Goal: Task Accomplishment & Management: Manage account settings

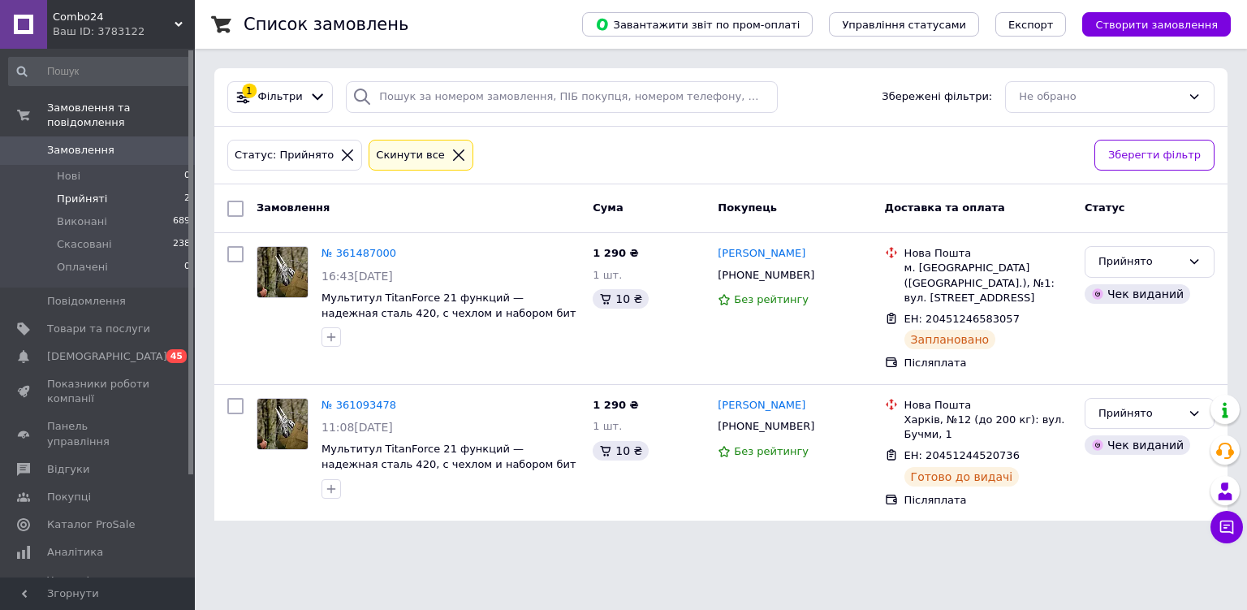
click at [107, 188] on li "Прийняті 2" at bounding box center [100, 199] width 200 height 23
click at [136, 17] on span "Combo24" at bounding box center [114, 17] width 122 height 15
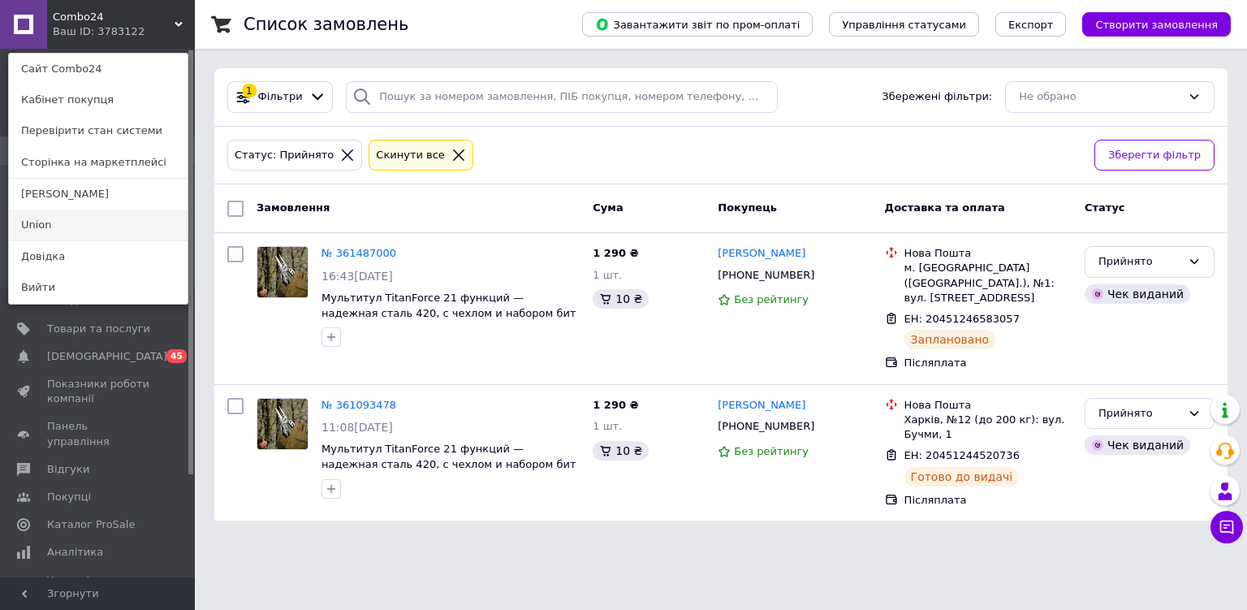
click at [114, 226] on link "Union" at bounding box center [98, 224] width 179 height 31
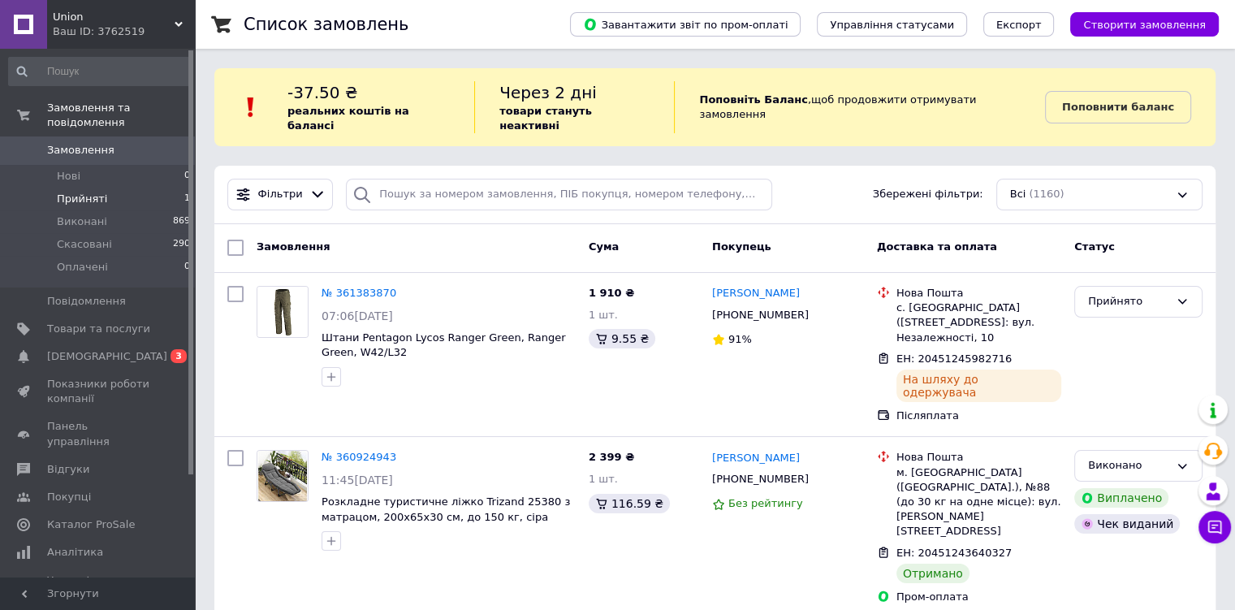
click at [80, 192] on span "Прийняті" at bounding box center [82, 199] width 50 height 15
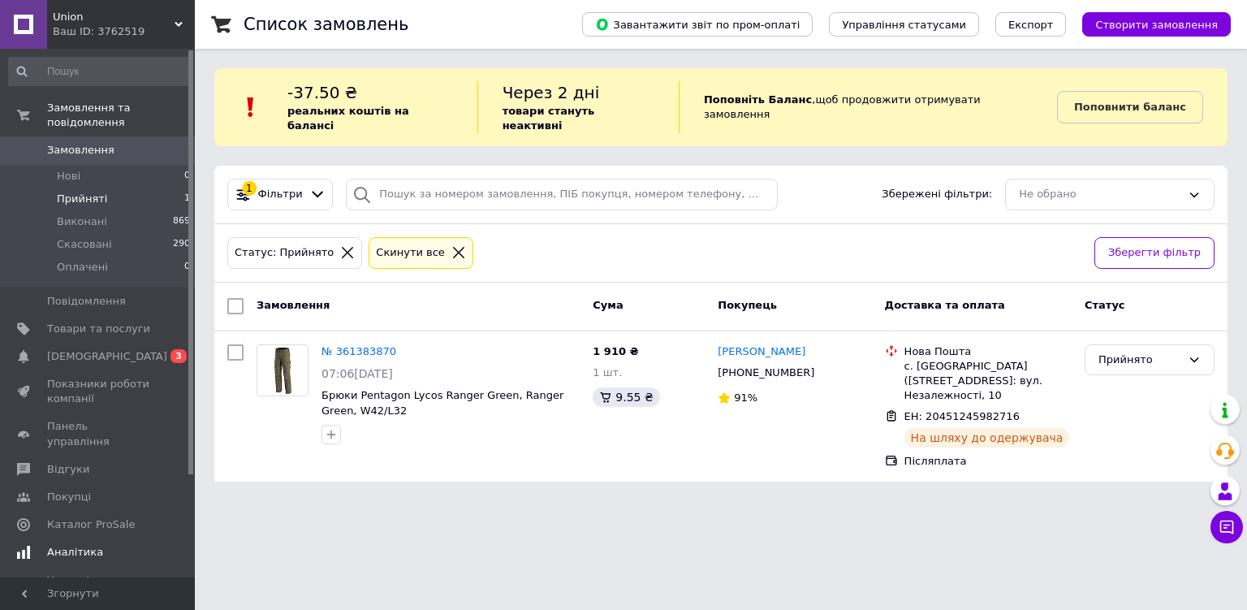
drag, startPoint x: 103, startPoint y: 372, endPoint x: 95, endPoint y: 367, distance: 9.5
click at [103, 377] on span "Показники роботи компанії" at bounding box center [98, 391] width 103 height 29
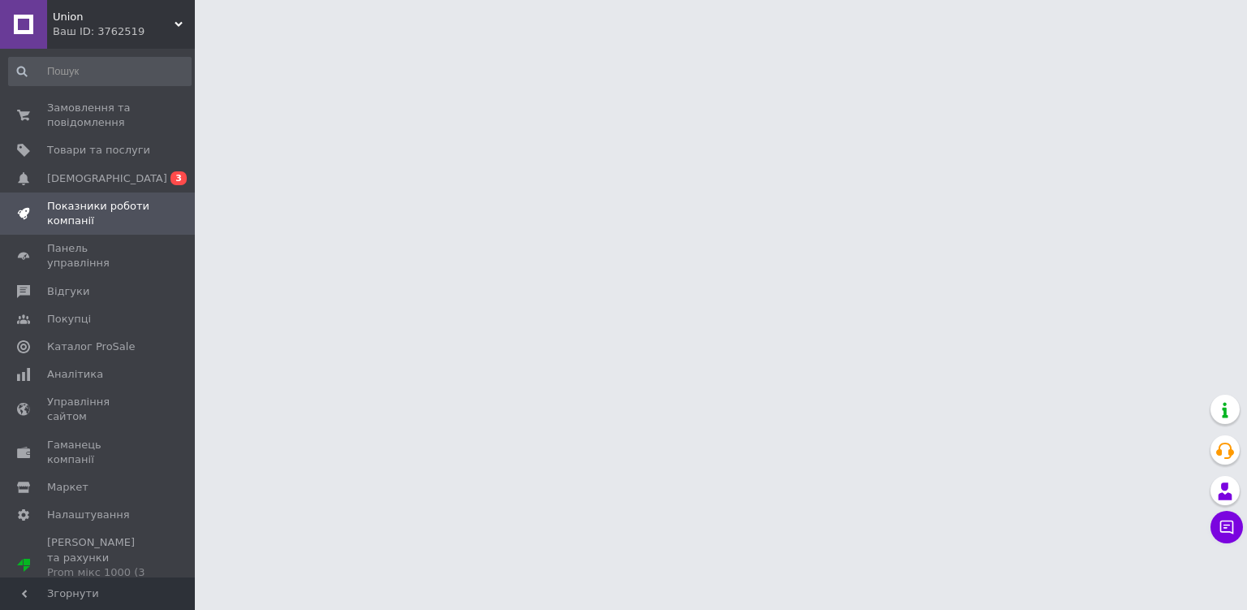
click at [168, 22] on span "Union" at bounding box center [114, 17] width 122 height 15
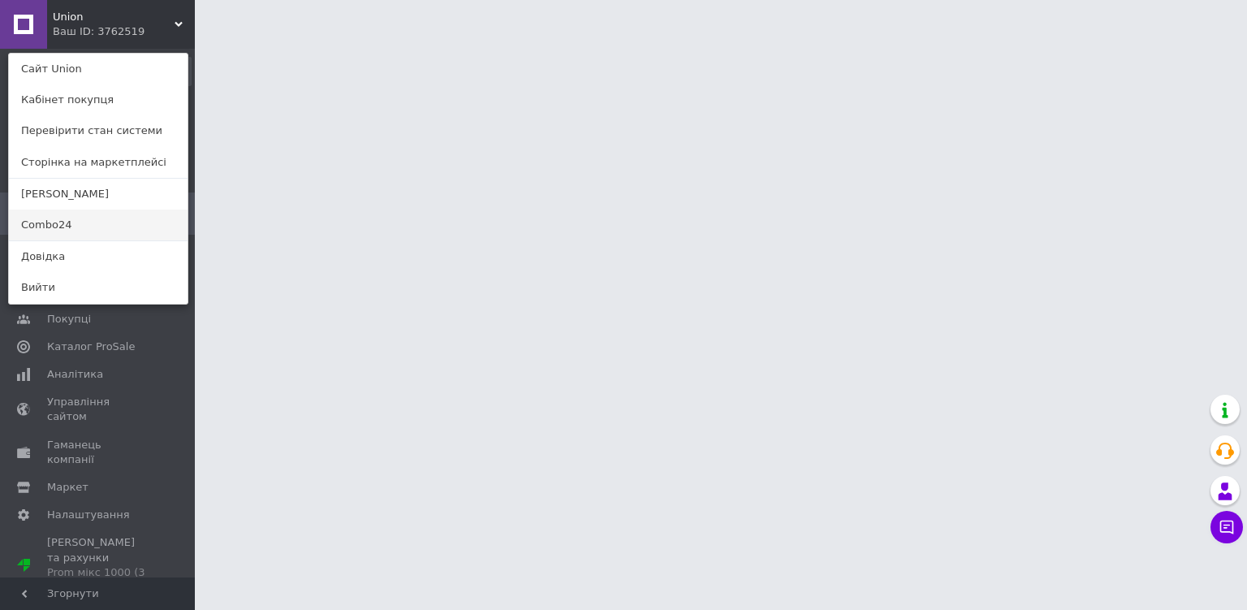
click at [71, 226] on link "Combo24" at bounding box center [98, 224] width 179 height 31
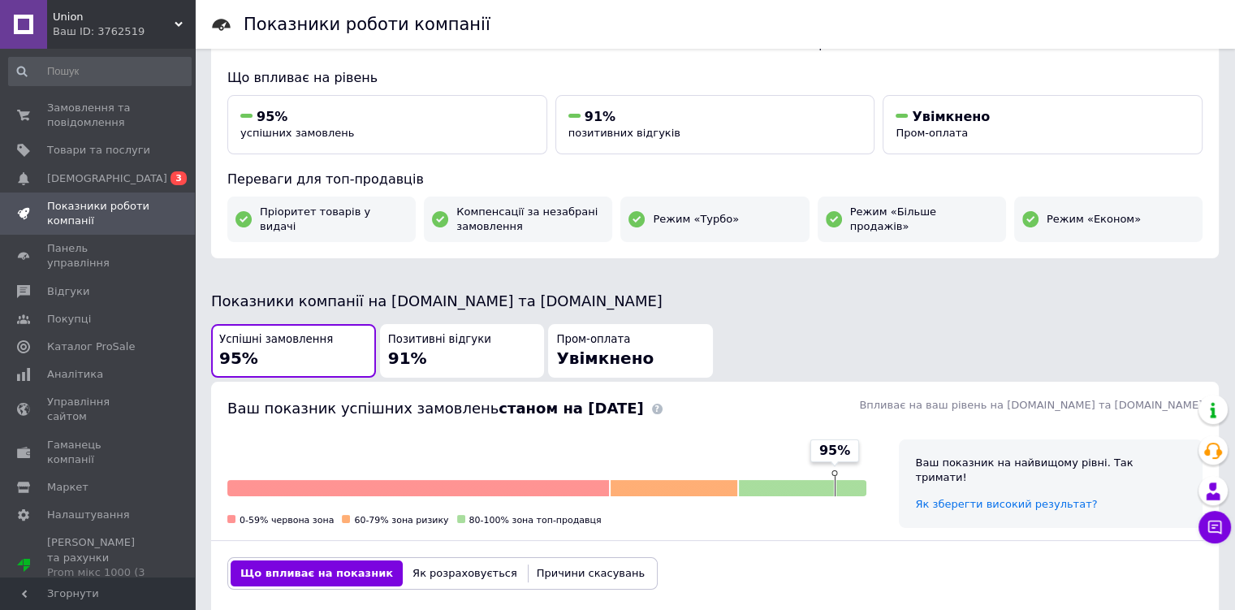
scroll to position [162, 0]
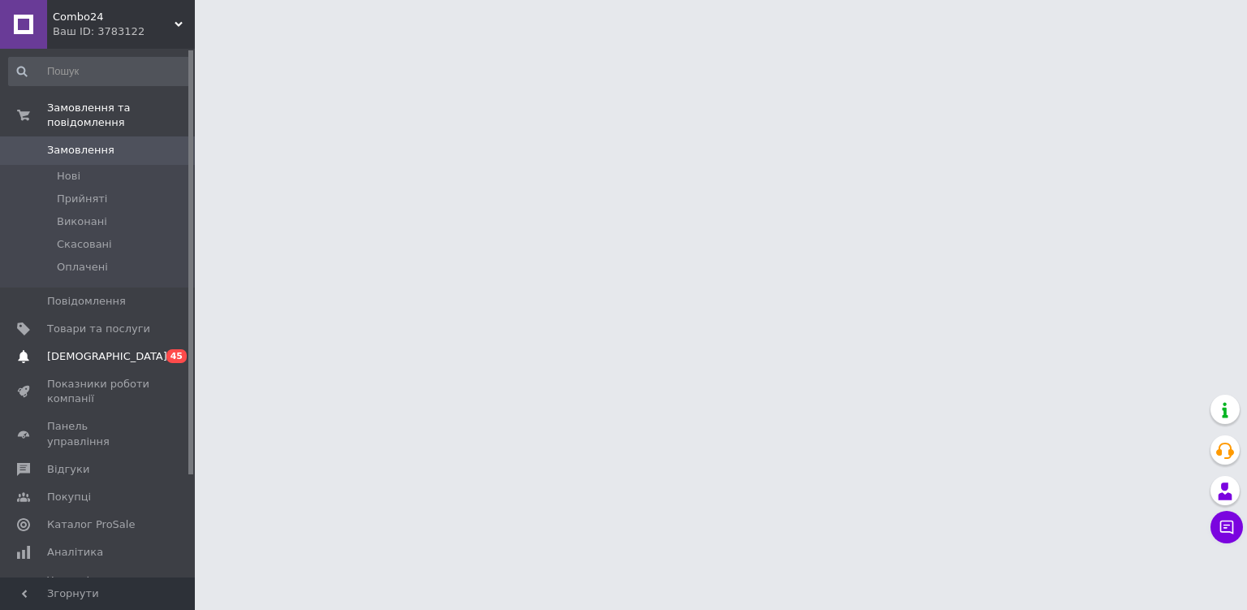
click at [120, 349] on span "[DEMOGRAPHIC_DATA]" at bounding box center [98, 356] width 103 height 15
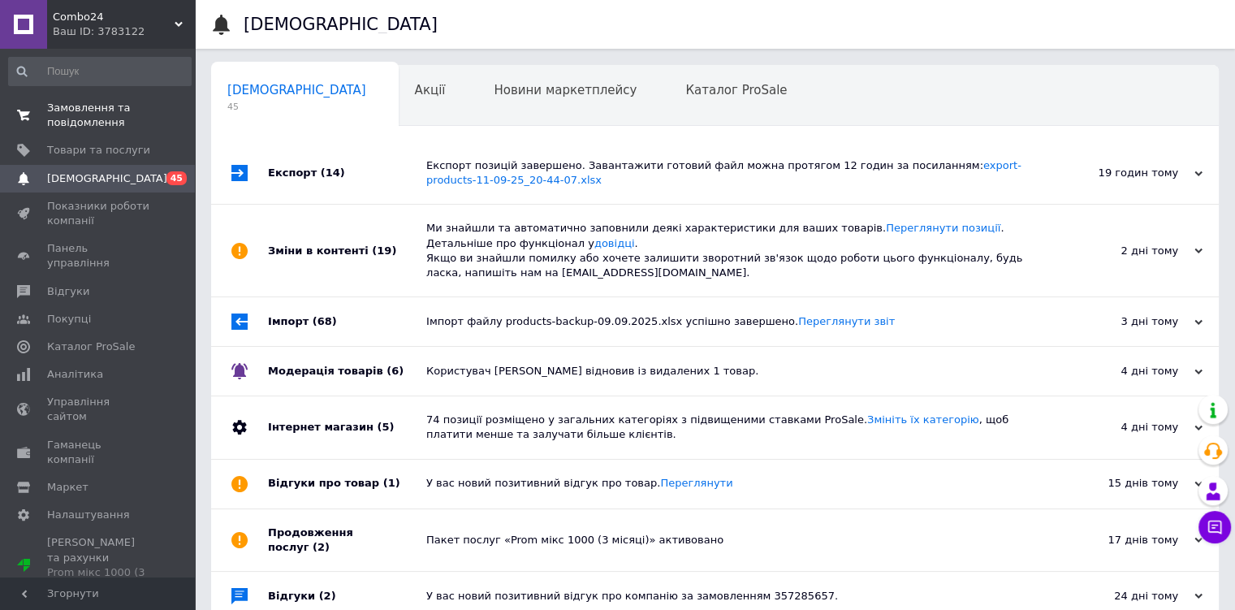
click at [120, 120] on span "Замовлення та повідомлення" at bounding box center [98, 115] width 103 height 29
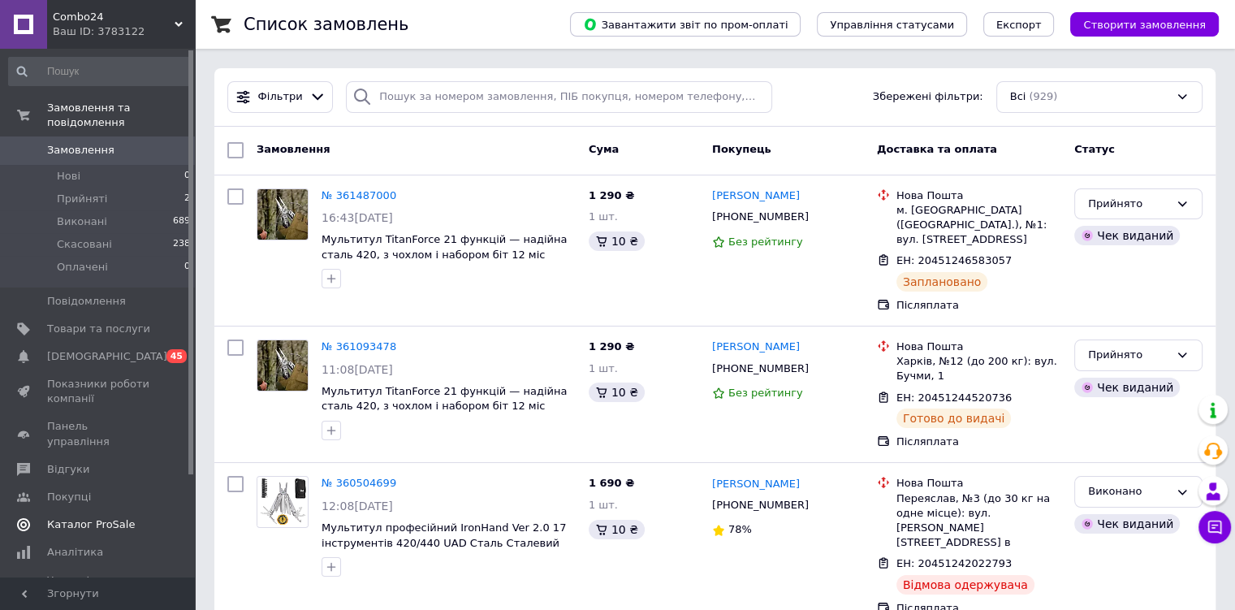
click at [99, 349] on span "[DEMOGRAPHIC_DATA]" at bounding box center [107, 356] width 120 height 15
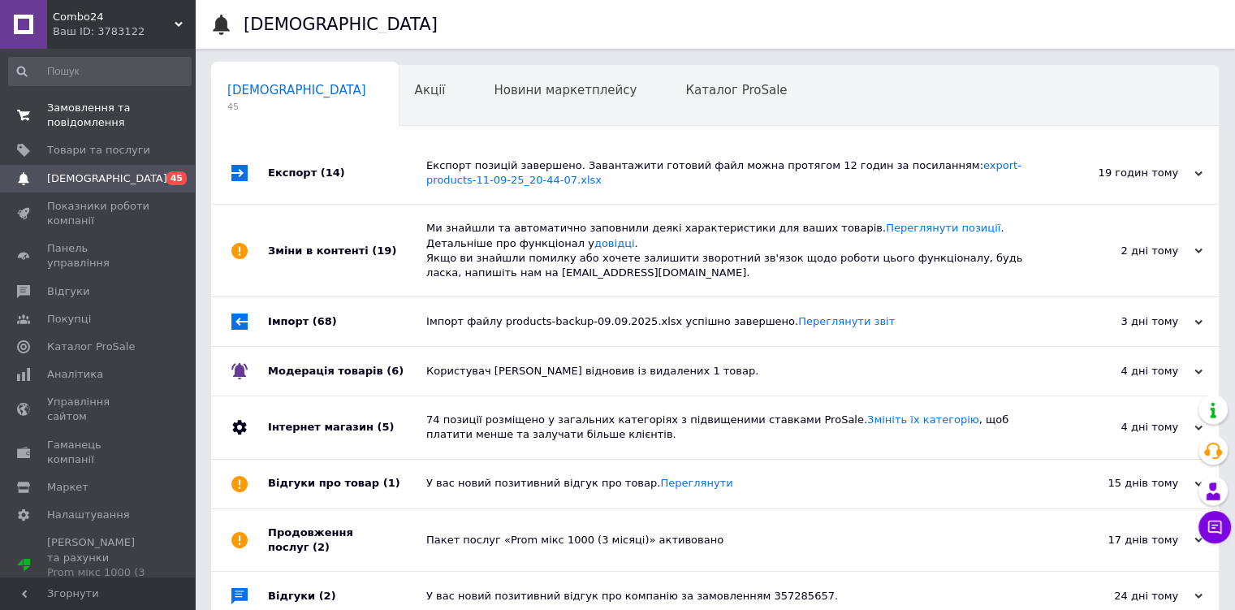
click at [110, 123] on span "Замовлення та повідомлення" at bounding box center [98, 115] width 103 height 29
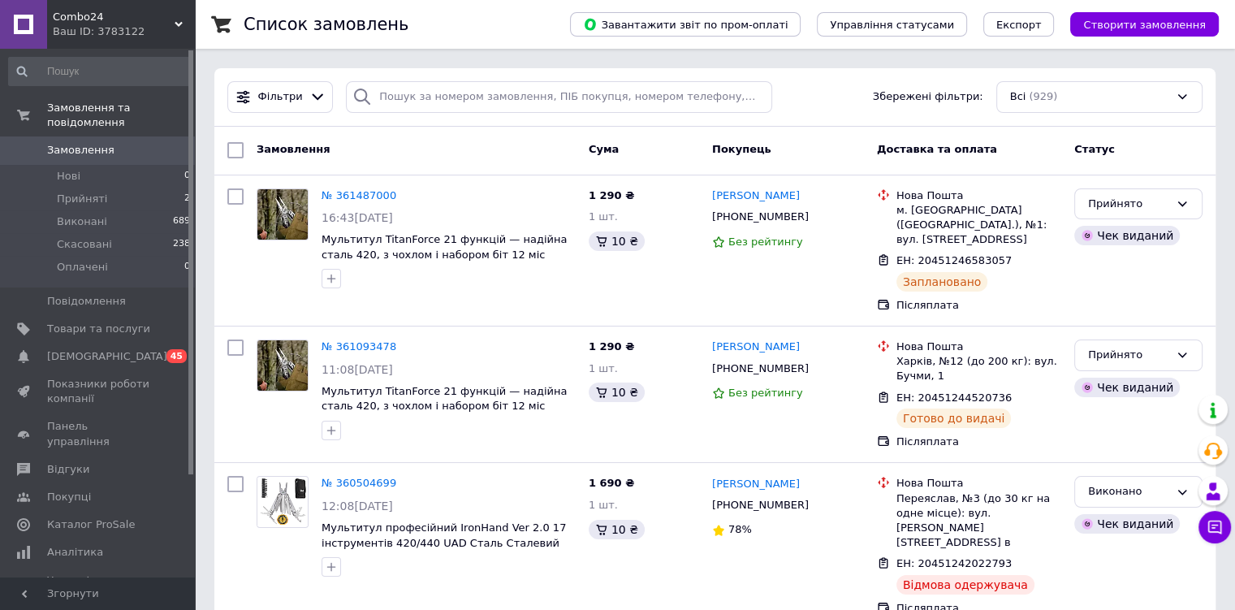
click at [130, 22] on span "Combo24" at bounding box center [114, 17] width 122 height 15
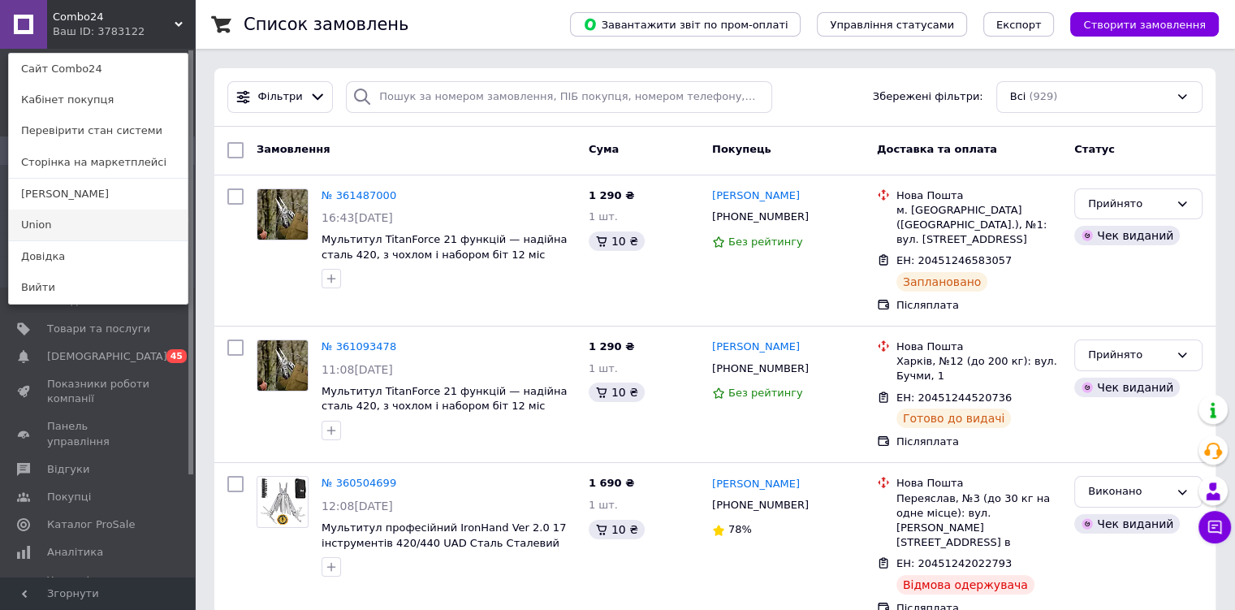
click at [94, 226] on link "Union" at bounding box center [98, 224] width 179 height 31
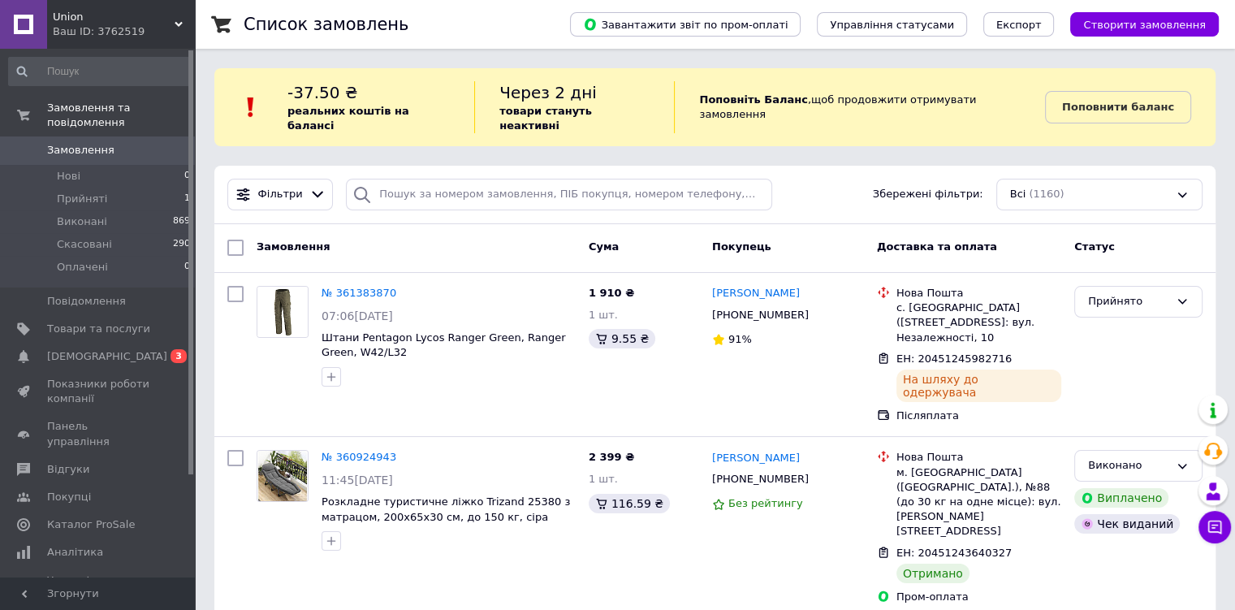
click at [350, 287] on link "№ 361383870" at bounding box center [358, 293] width 75 height 12
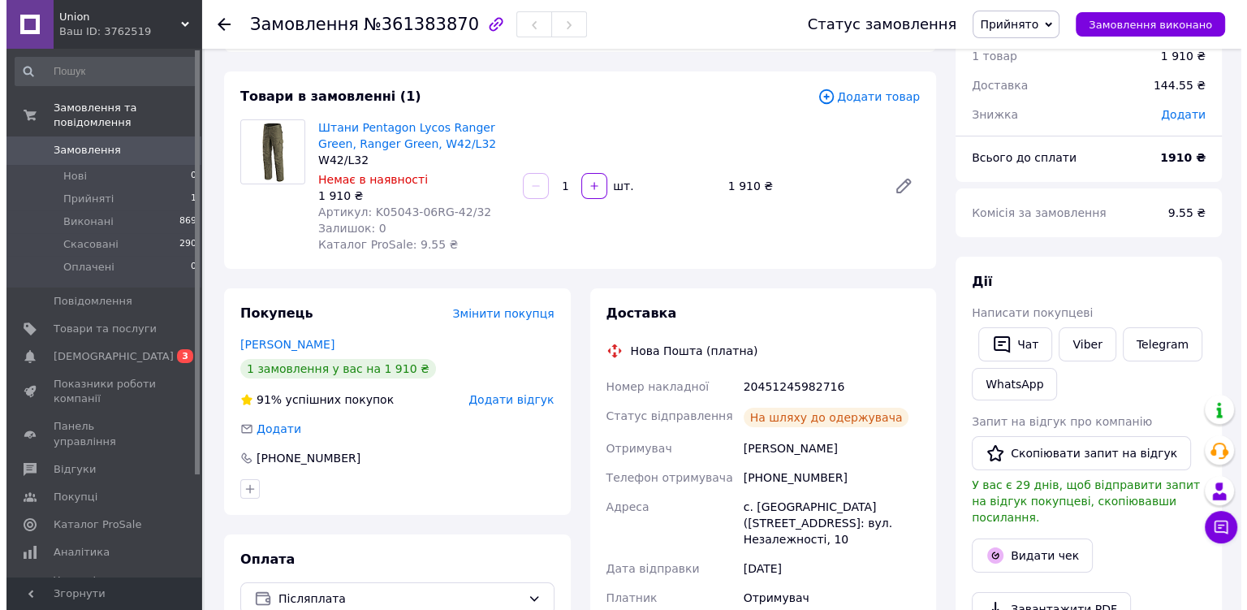
scroll to position [162, 0]
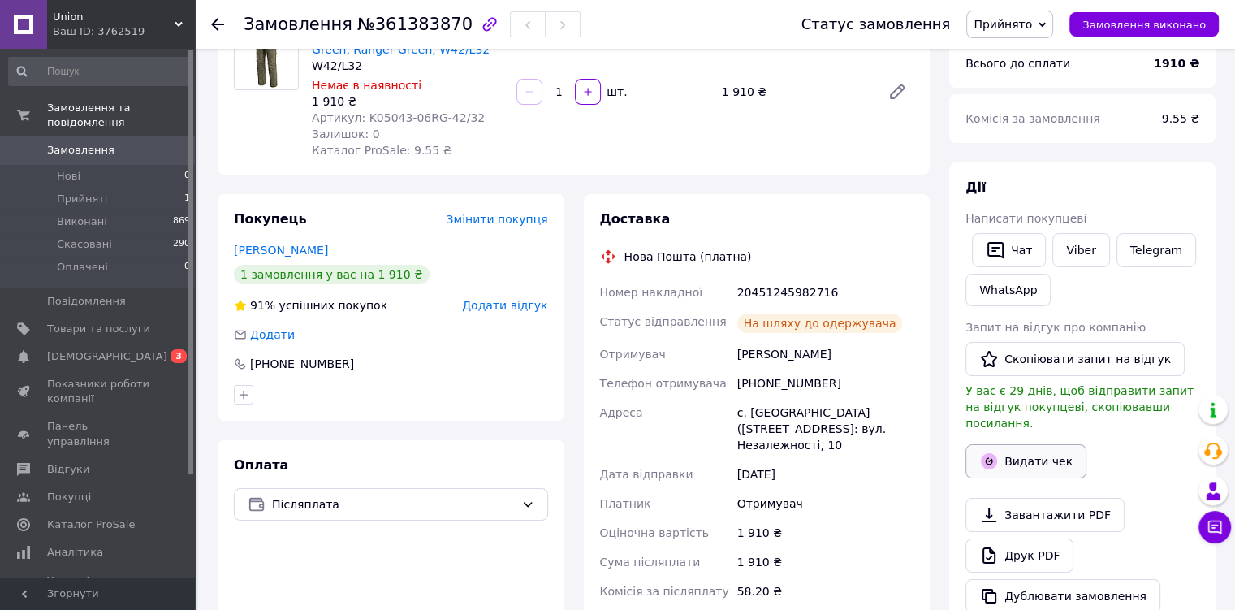
click at [1040, 448] on button "Видати чек" at bounding box center [1025, 461] width 121 height 34
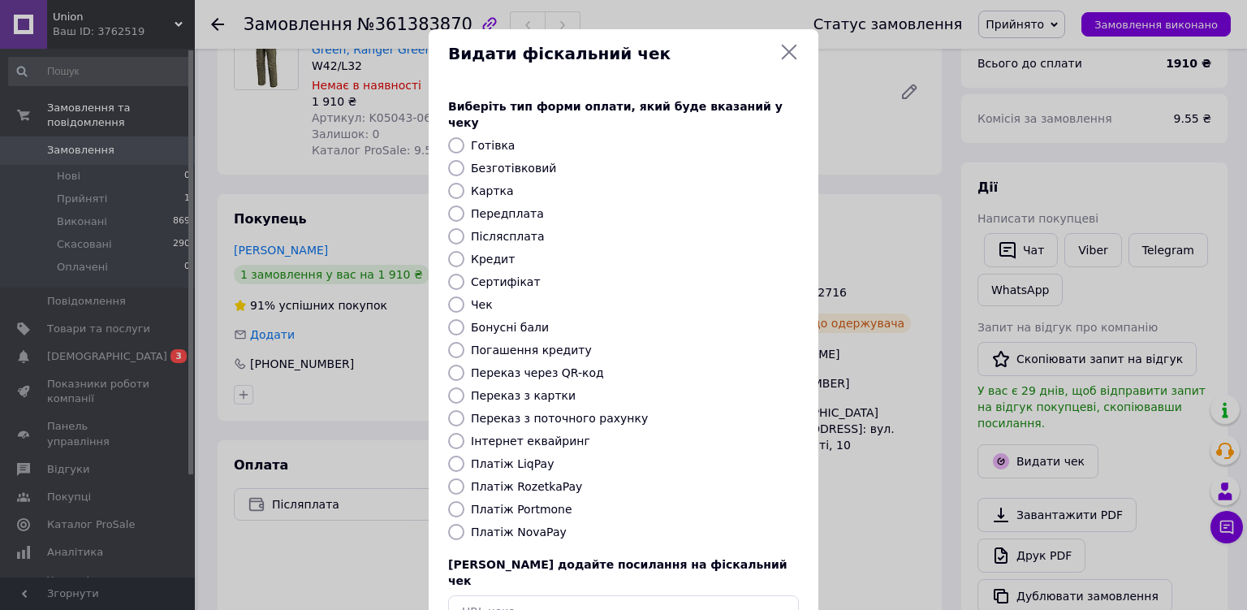
drag, startPoint x: 456, startPoint y: 215, endPoint x: 459, endPoint y: 226, distance: 10.8
click at [457, 228] on input "Післясплата" at bounding box center [456, 236] width 16 height 16
radio input "true"
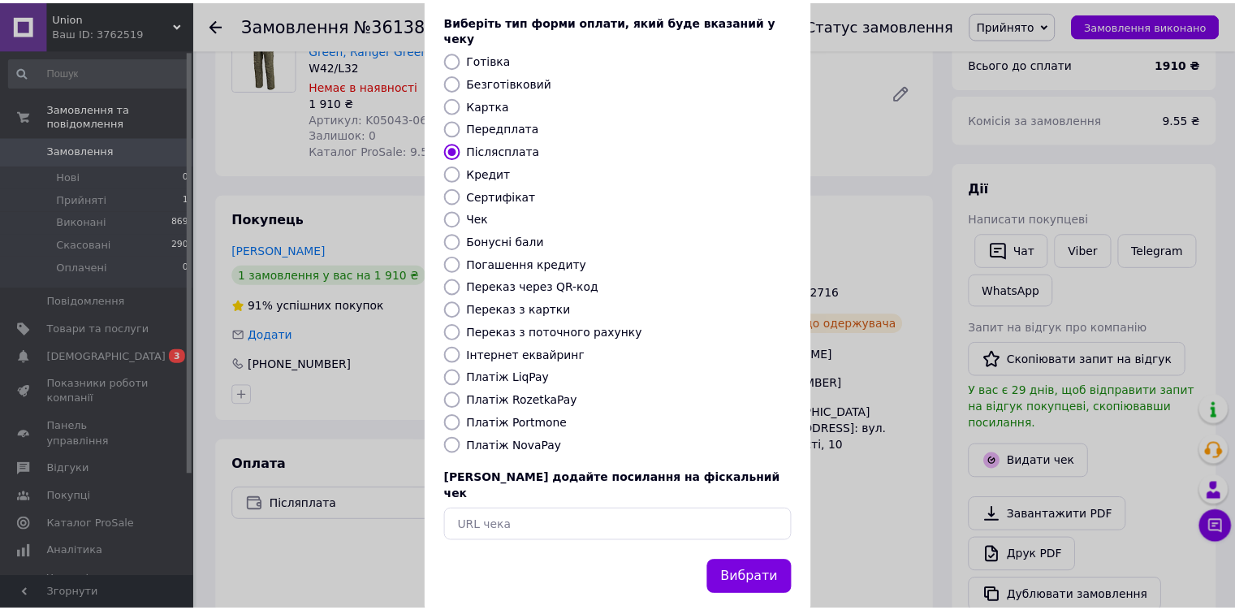
scroll to position [87, 0]
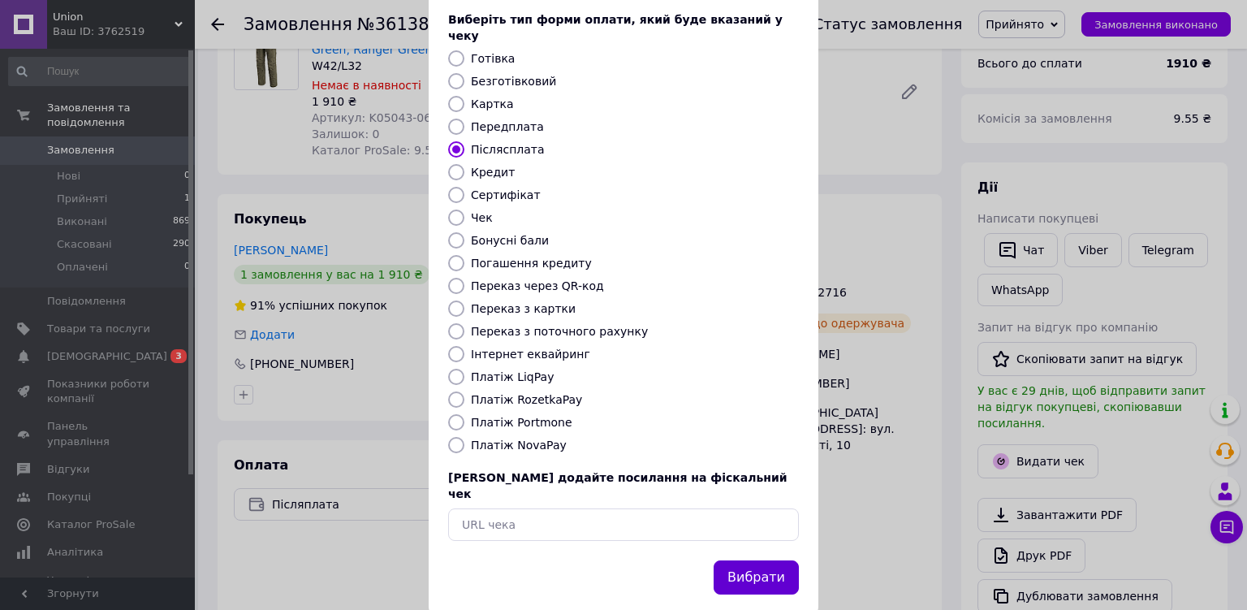
click at [758, 560] on button "Вибрати" at bounding box center [756, 577] width 85 height 35
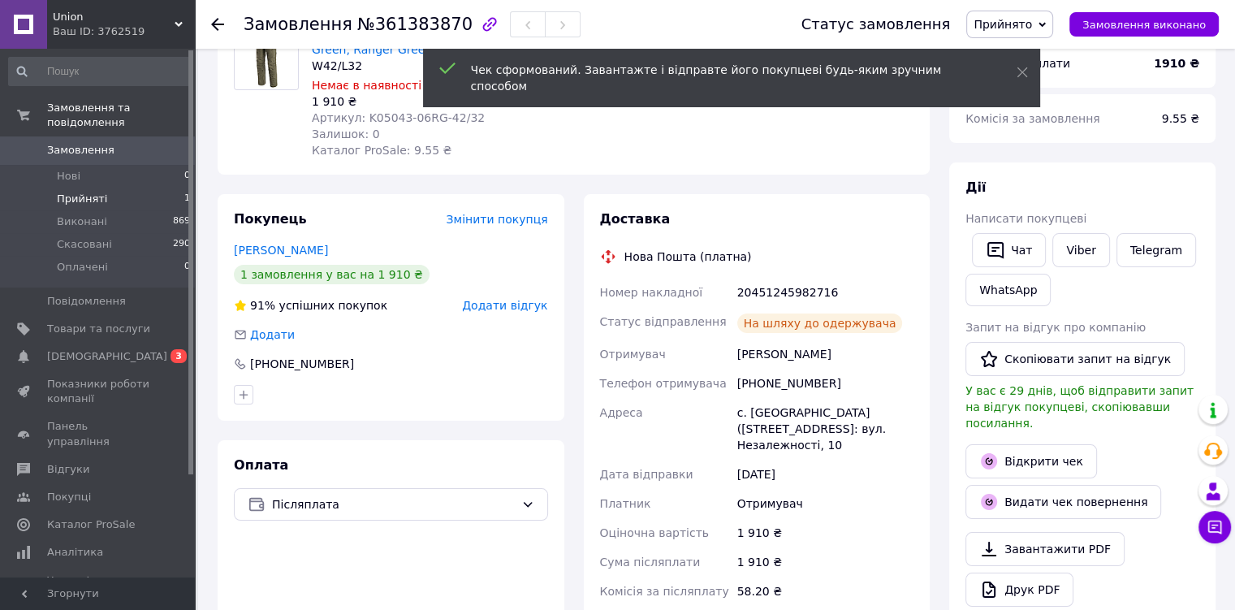
click at [92, 192] on span "Прийняті" at bounding box center [82, 199] width 50 height 15
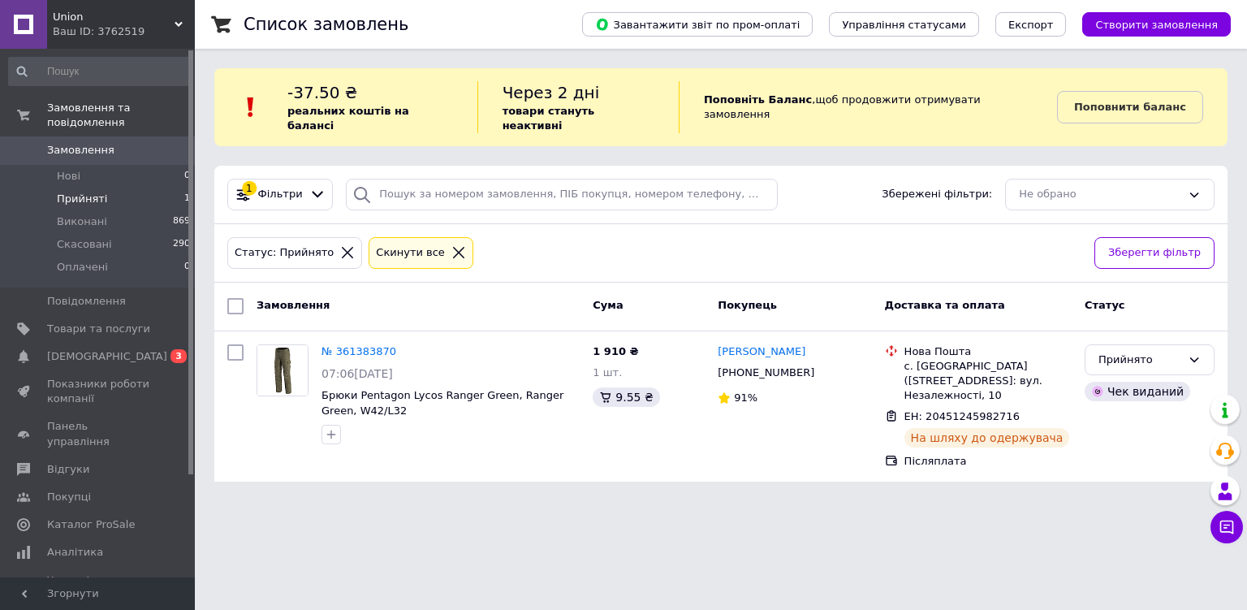
click at [125, 188] on li "Прийняті 1" at bounding box center [100, 199] width 200 height 23
click at [142, 17] on span "Union" at bounding box center [114, 17] width 122 height 15
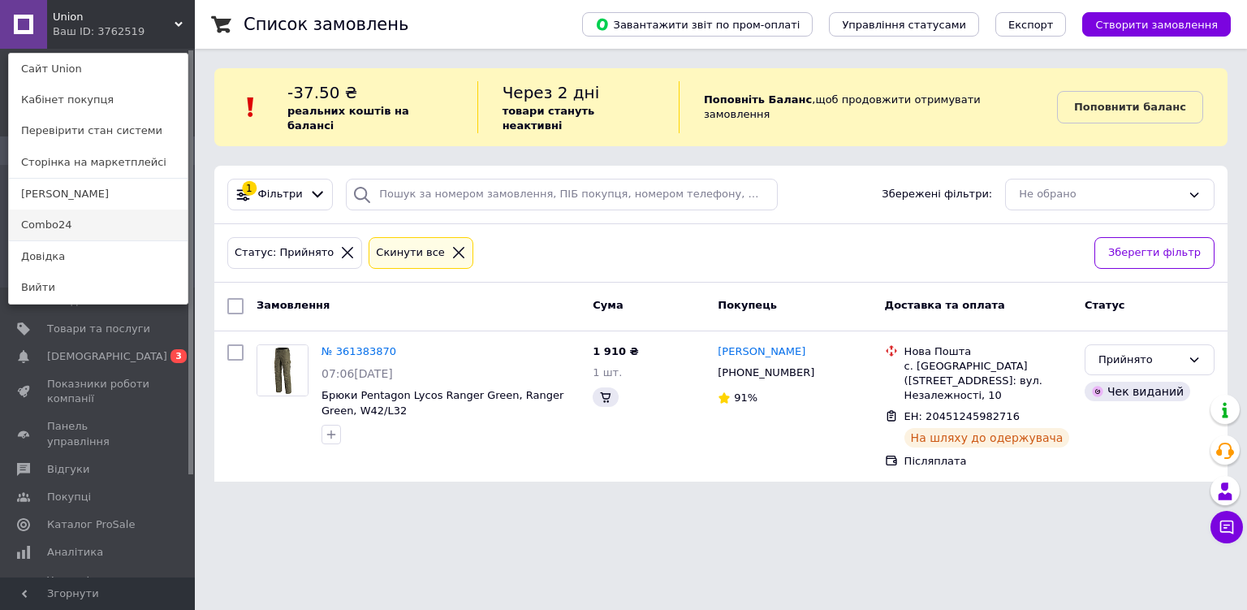
click at [98, 228] on link "Combo24" at bounding box center [98, 224] width 179 height 31
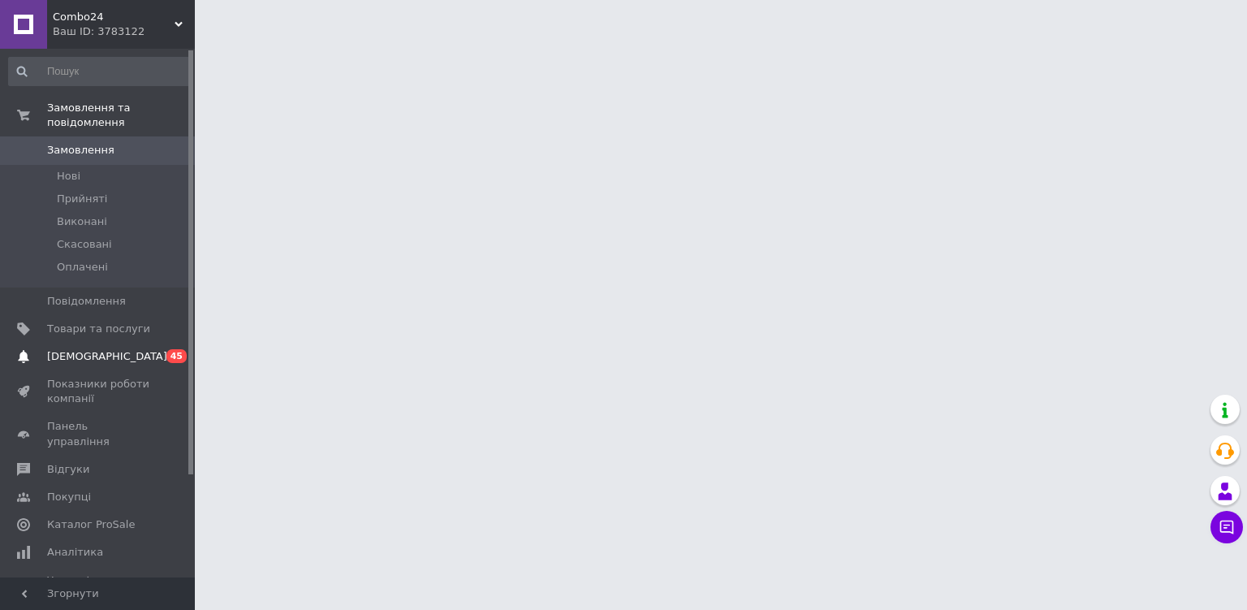
click at [108, 349] on span "[DEMOGRAPHIC_DATA]" at bounding box center [98, 356] width 103 height 15
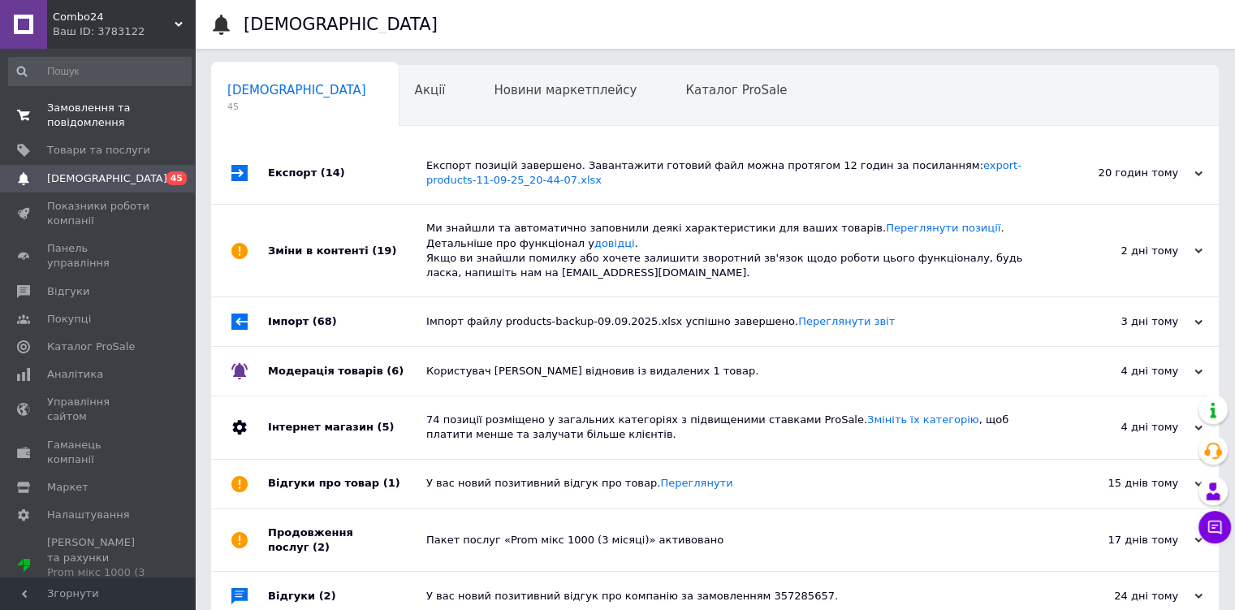
click at [107, 127] on span "Замовлення та повідомлення" at bounding box center [98, 115] width 103 height 29
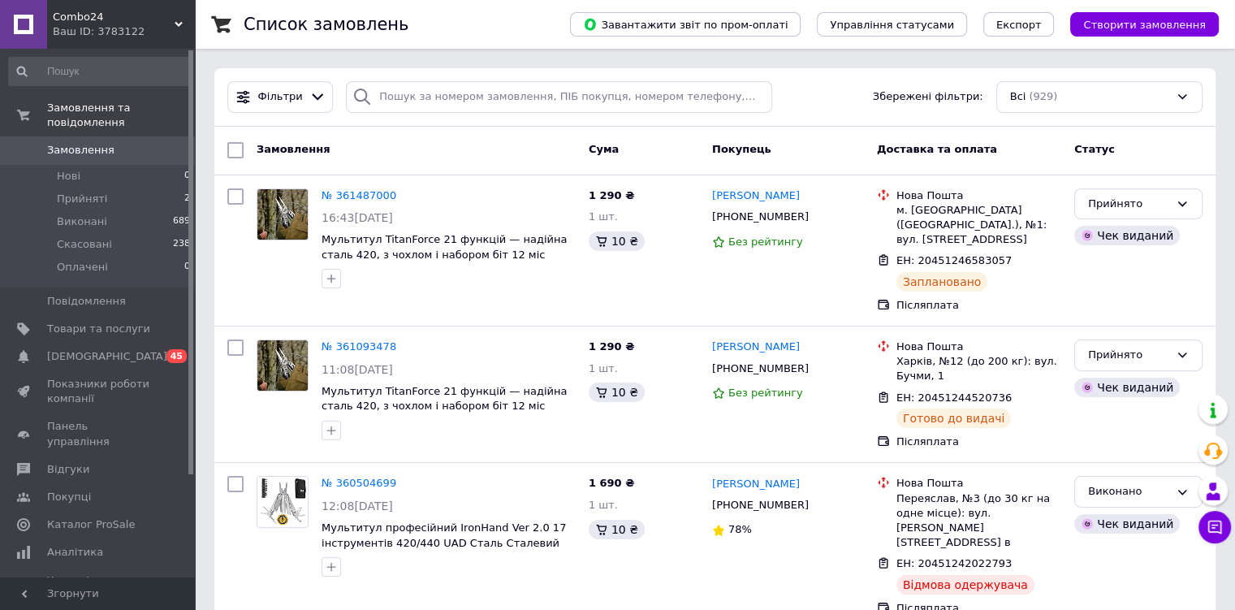
click at [159, 28] on div "Ваш ID: 3783122" at bounding box center [124, 31] width 142 height 15
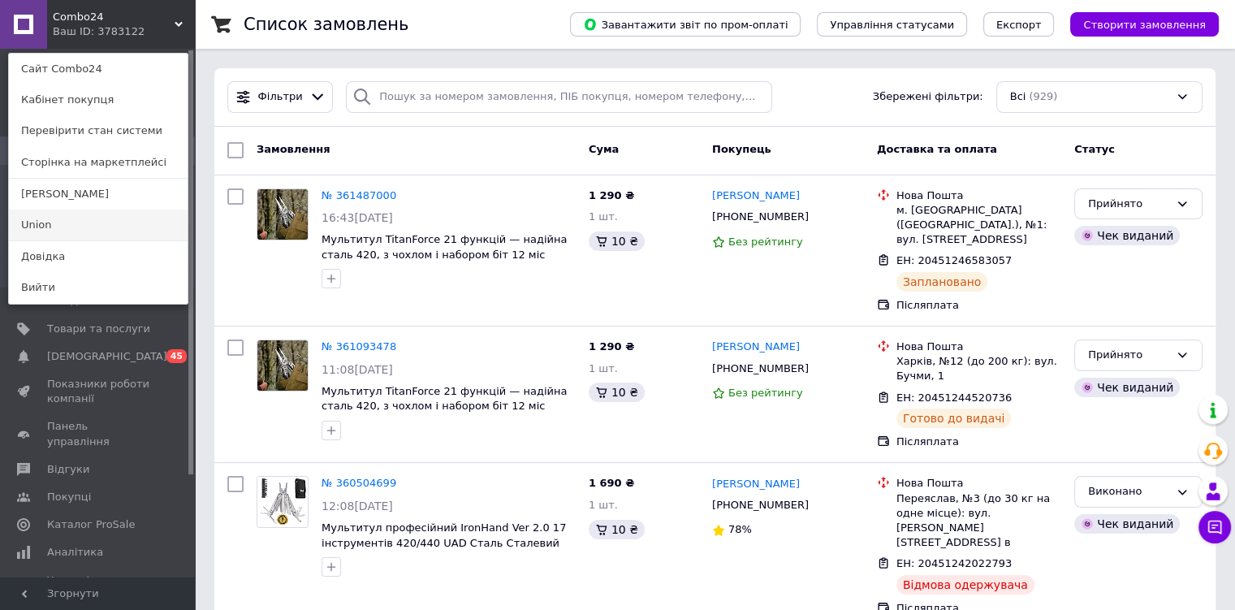
click at [60, 229] on link "Union" at bounding box center [98, 224] width 179 height 31
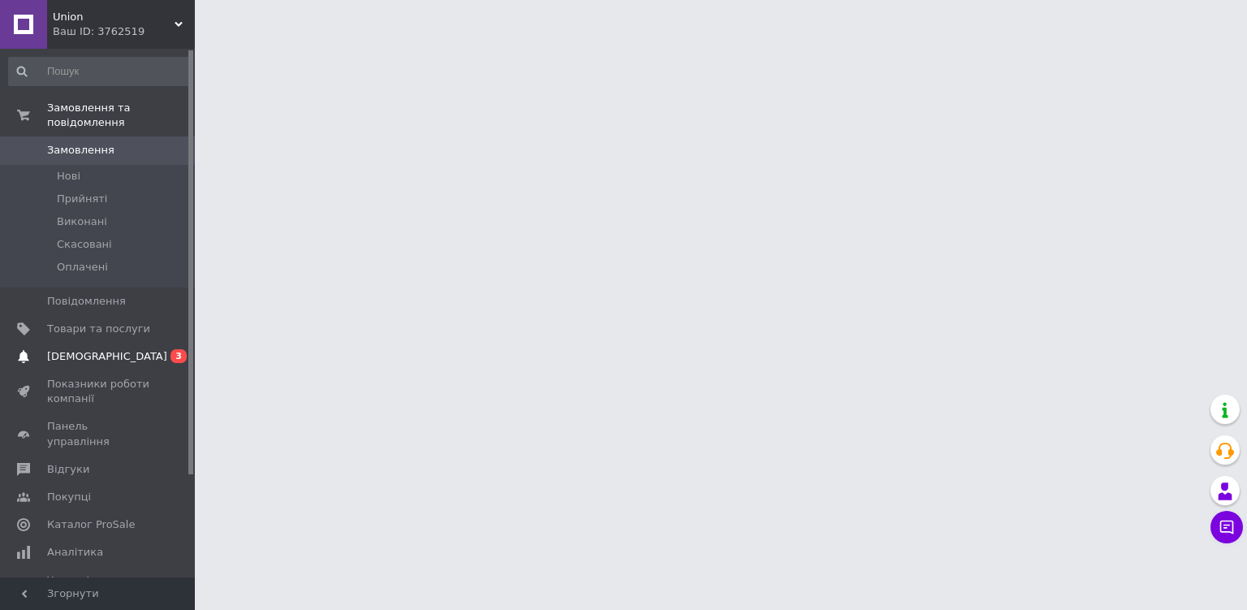
click at [109, 349] on span "[DEMOGRAPHIC_DATA]" at bounding box center [98, 356] width 103 height 15
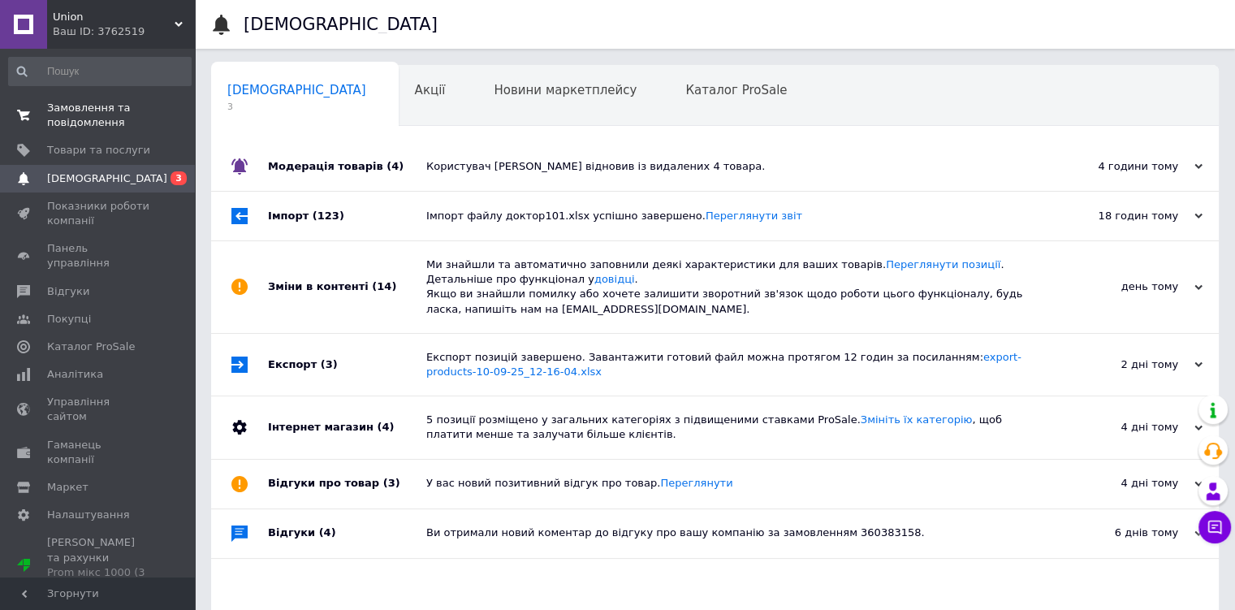
click at [129, 110] on span "Замовлення та повідомлення" at bounding box center [98, 115] width 103 height 29
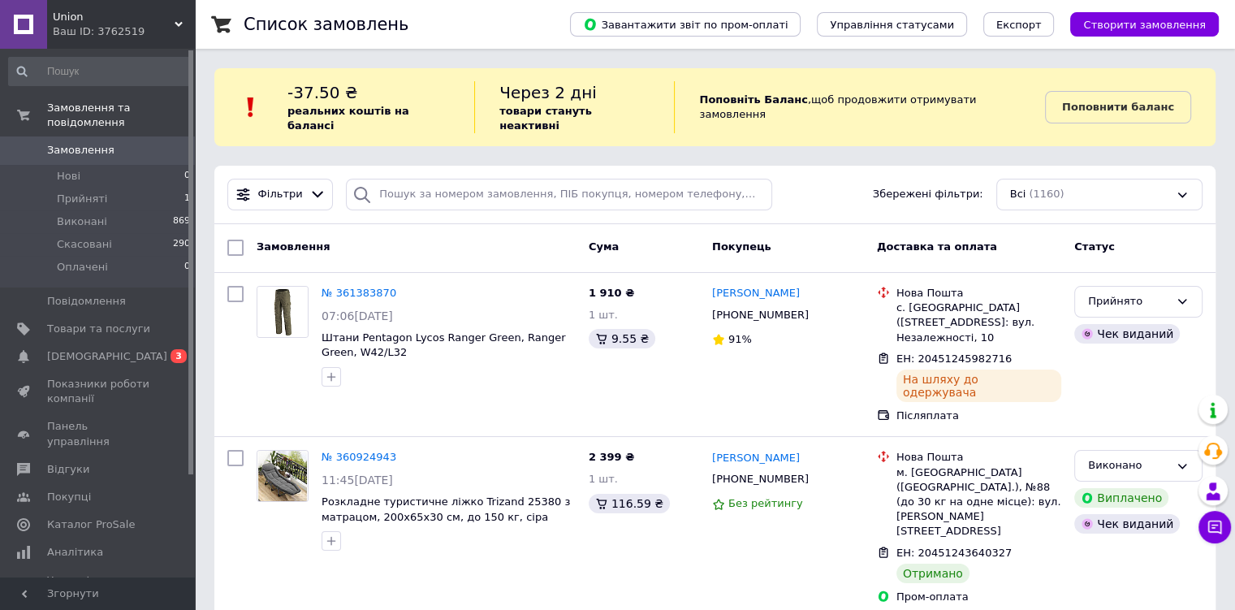
click at [156, 32] on div "Ваш ID: 3762519" at bounding box center [124, 31] width 142 height 15
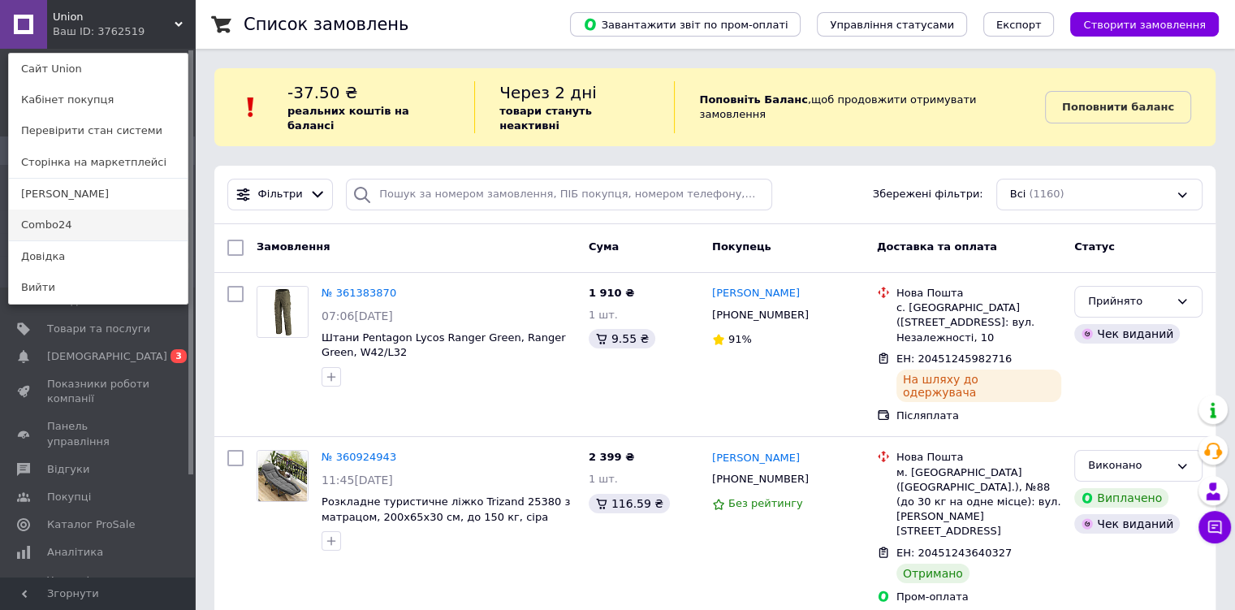
click at [119, 219] on link "Combo24" at bounding box center [98, 224] width 179 height 31
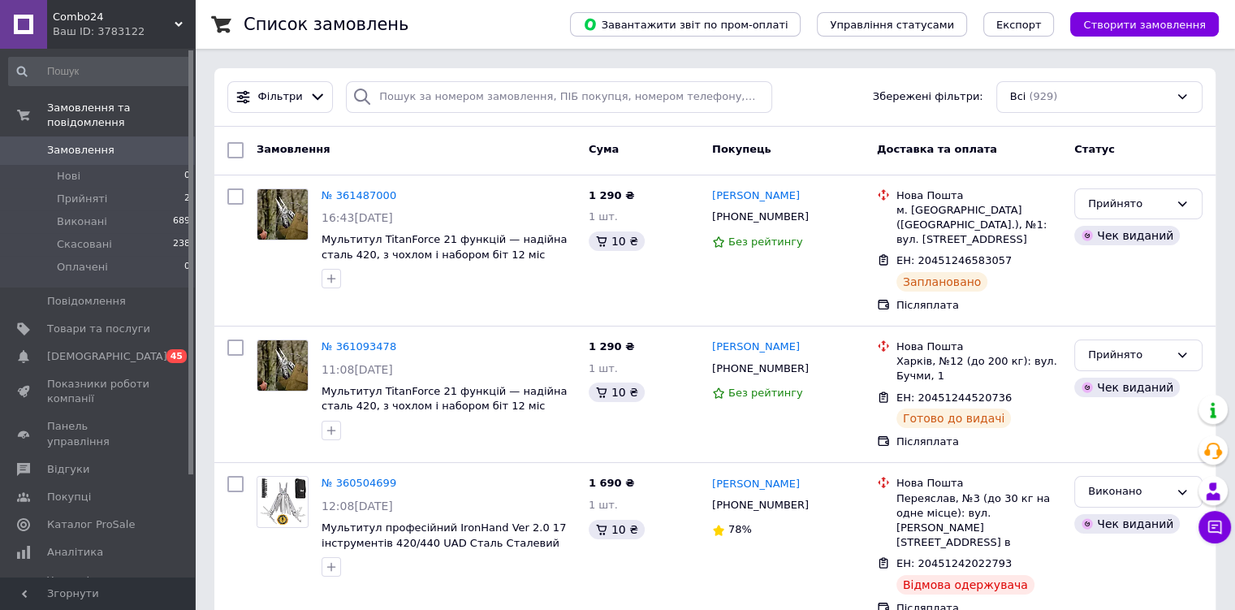
click at [149, 17] on span "Combo24" at bounding box center [114, 17] width 122 height 15
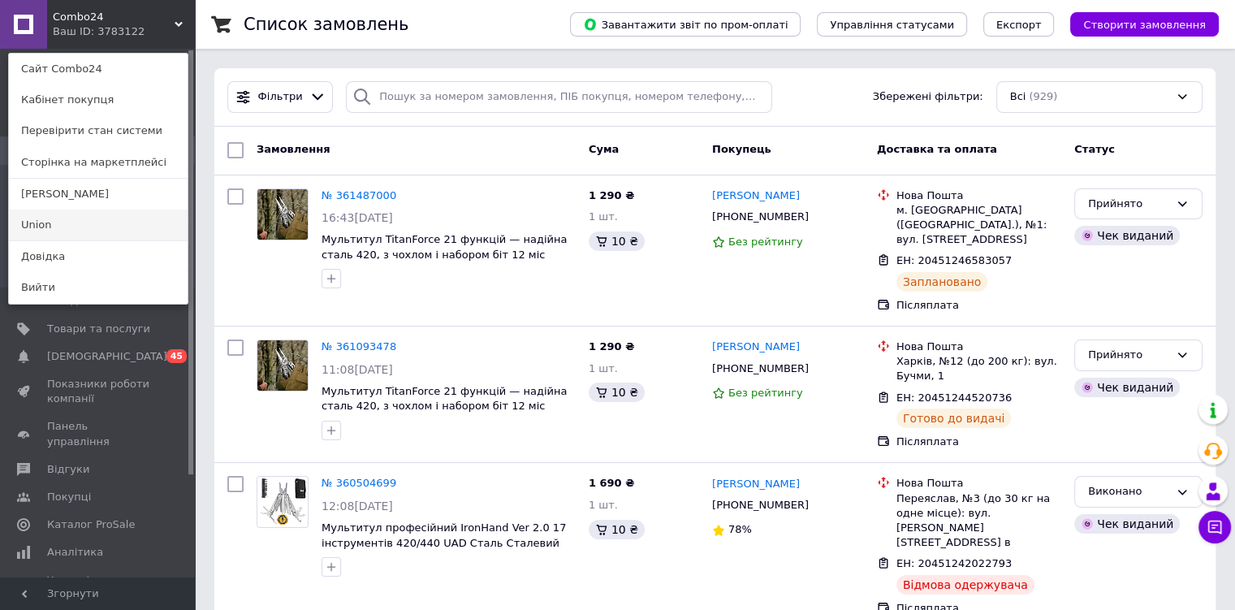
click at [75, 230] on link "Union" at bounding box center [98, 224] width 179 height 31
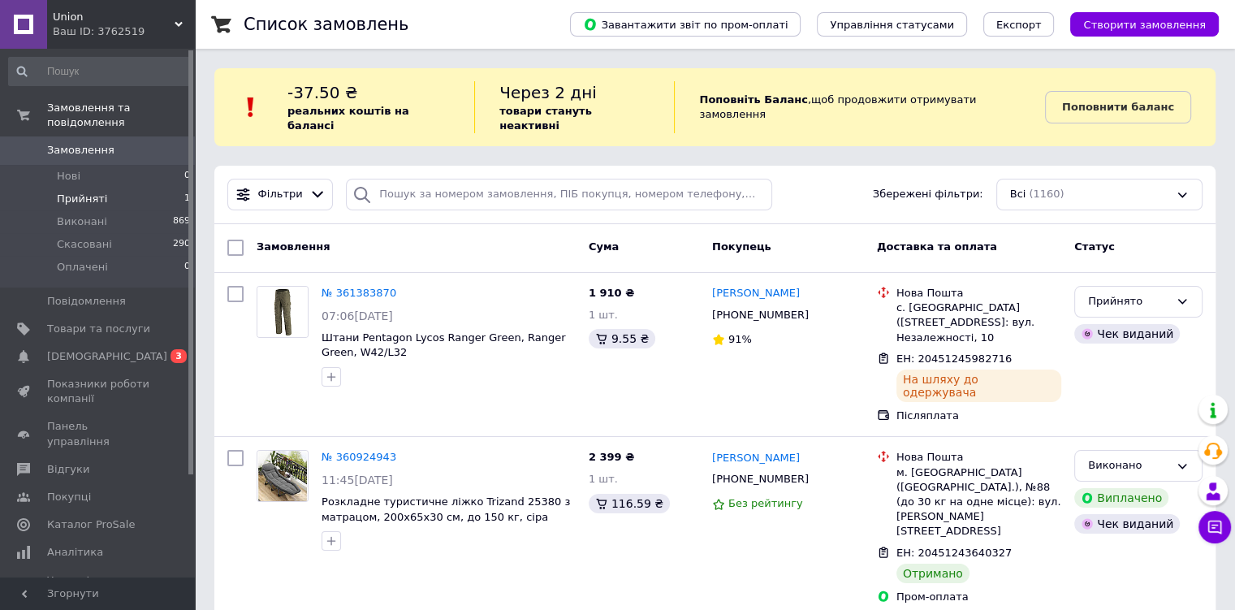
click at [97, 192] on span "Прийняті" at bounding box center [82, 199] width 50 height 15
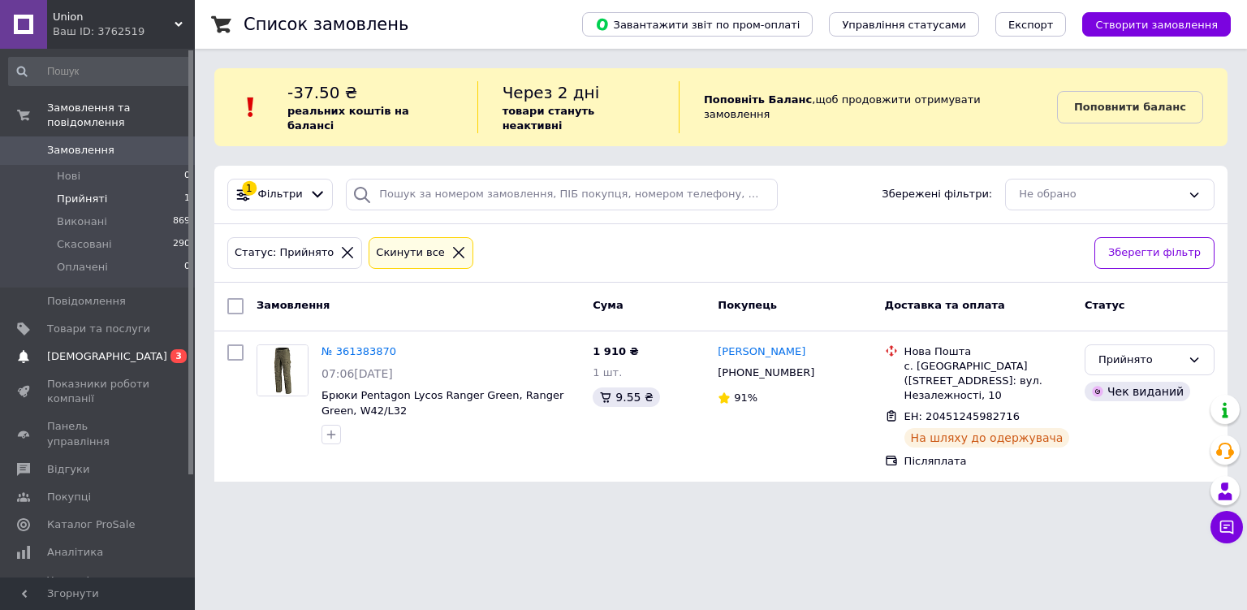
click at [106, 351] on link "[DEMOGRAPHIC_DATA] 0 3" at bounding box center [100, 357] width 200 height 28
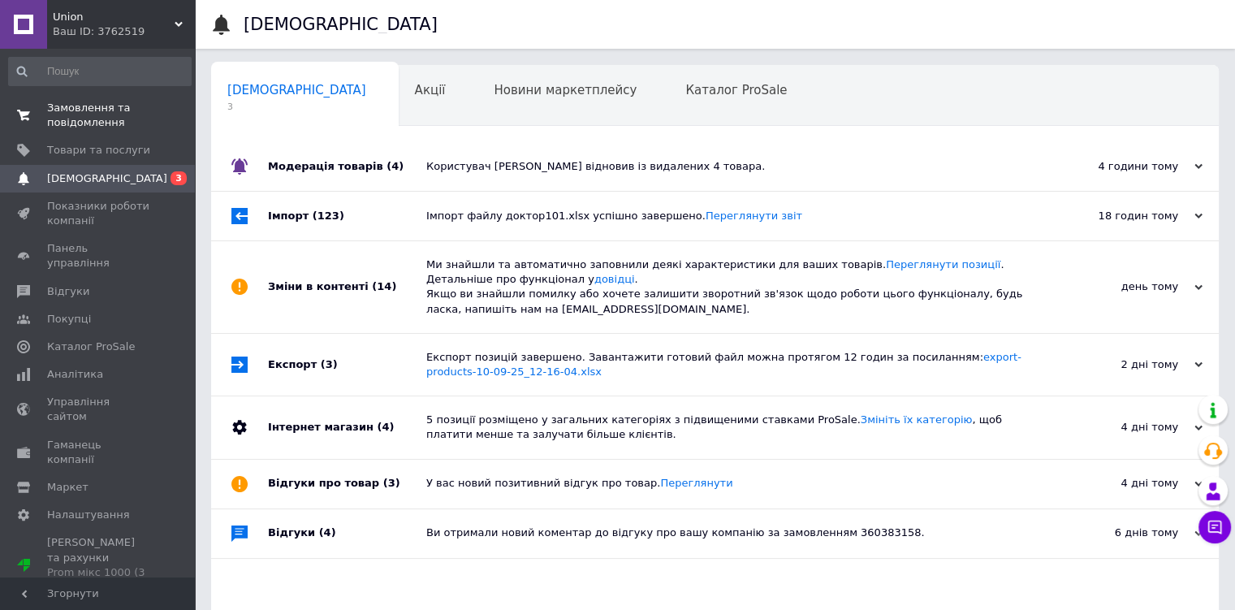
click at [94, 110] on span "Замовлення та повідомлення" at bounding box center [98, 115] width 103 height 29
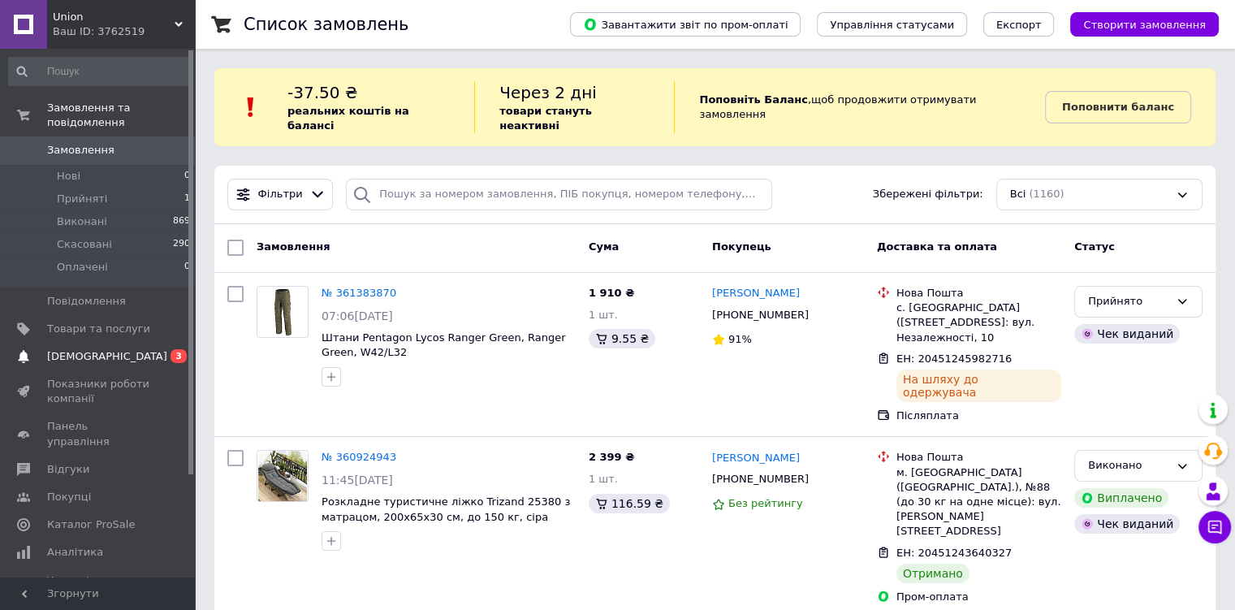
click at [88, 349] on span "[DEMOGRAPHIC_DATA]" at bounding box center [107, 356] width 120 height 15
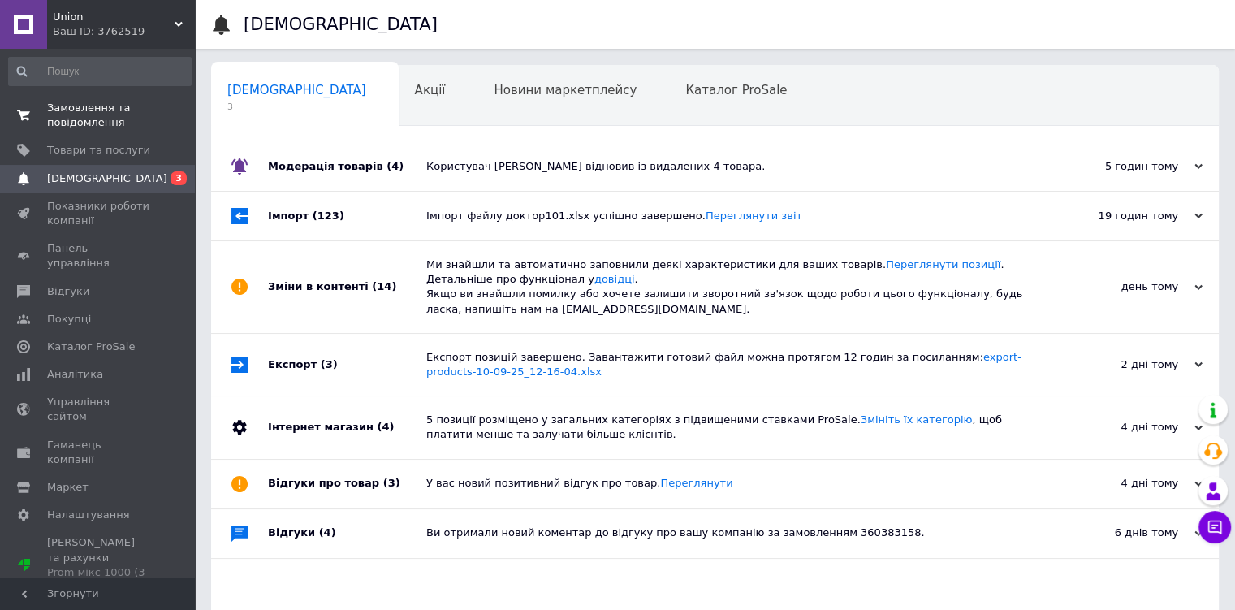
click at [110, 113] on span "Замовлення та повідомлення" at bounding box center [98, 115] width 103 height 29
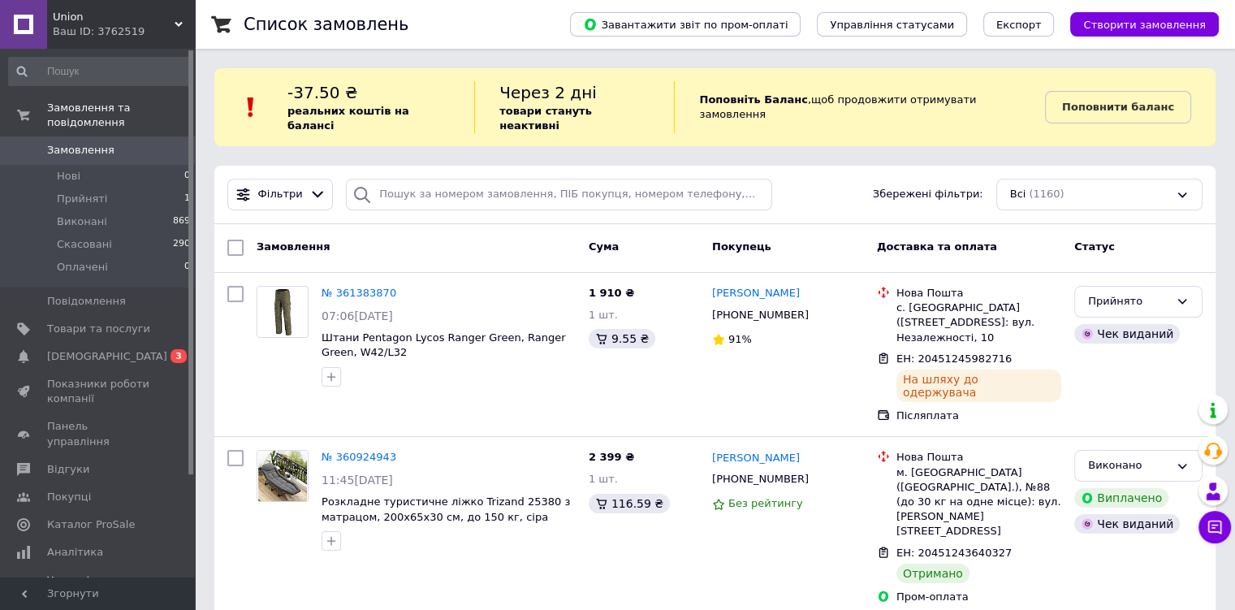
click at [76, 382] on span "Показники роботи компанії" at bounding box center [98, 391] width 103 height 29
